Goal: Find specific page/section: Find specific page/section

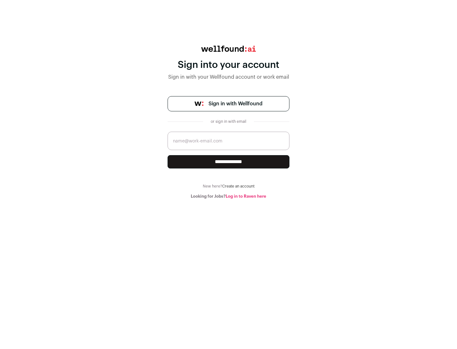
click at [235, 104] on span "Sign in with Wellfound" at bounding box center [235, 104] width 54 height 8
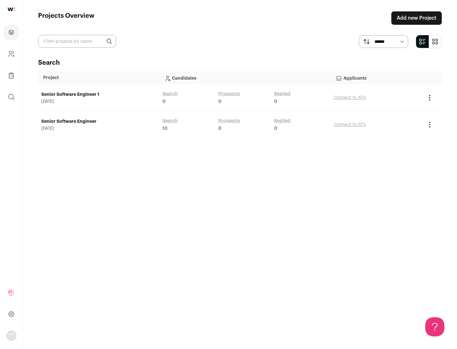
click at [98, 121] on link "Senior Software Engineer" at bounding box center [98, 121] width 115 height 6
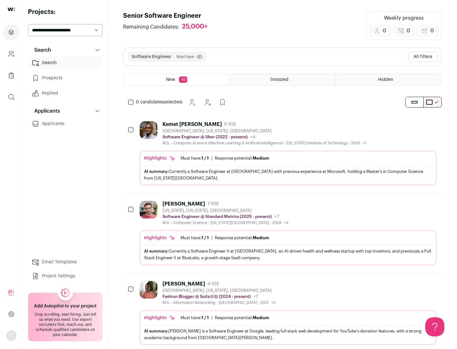
click at [282, 153] on div "Highlights Must have: 1 / 1 How many must haves have been fulfilled? | Response…" at bounding box center [288, 168] width 297 height 35
